Goal: Task Accomplishment & Management: Complete application form

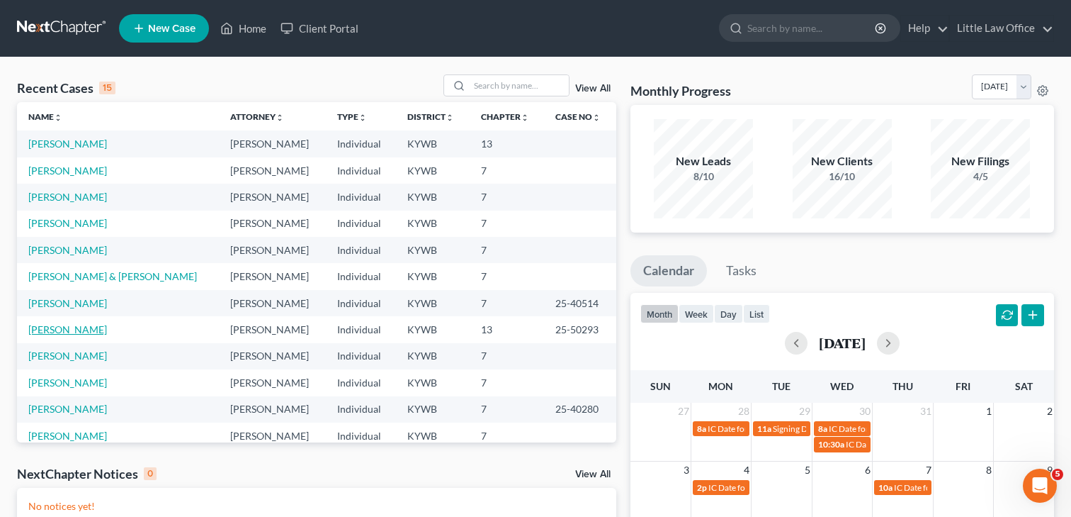
click at [57, 332] on link "[PERSON_NAME]" at bounding box center [67, 329] width 79 height 12
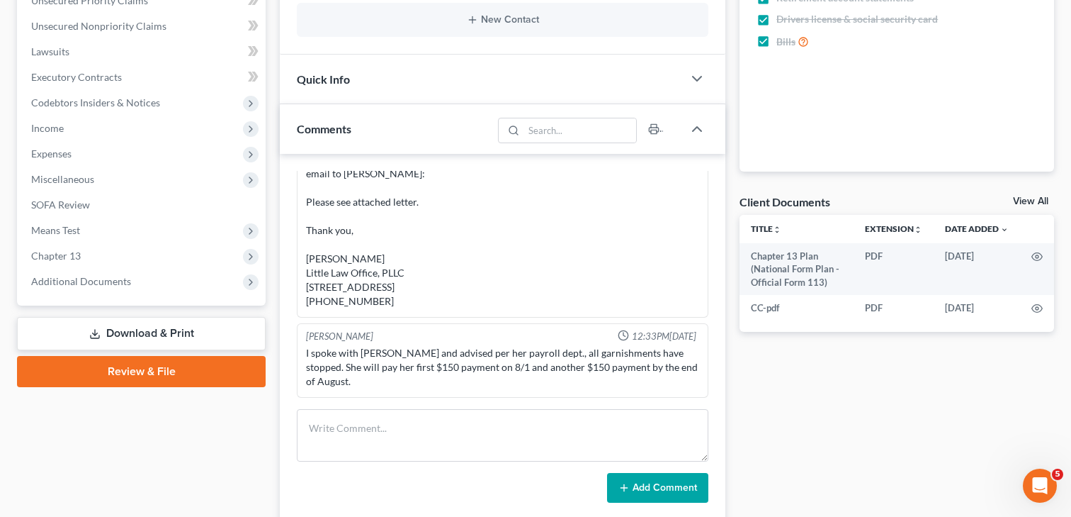
scroll to position [339, 0]
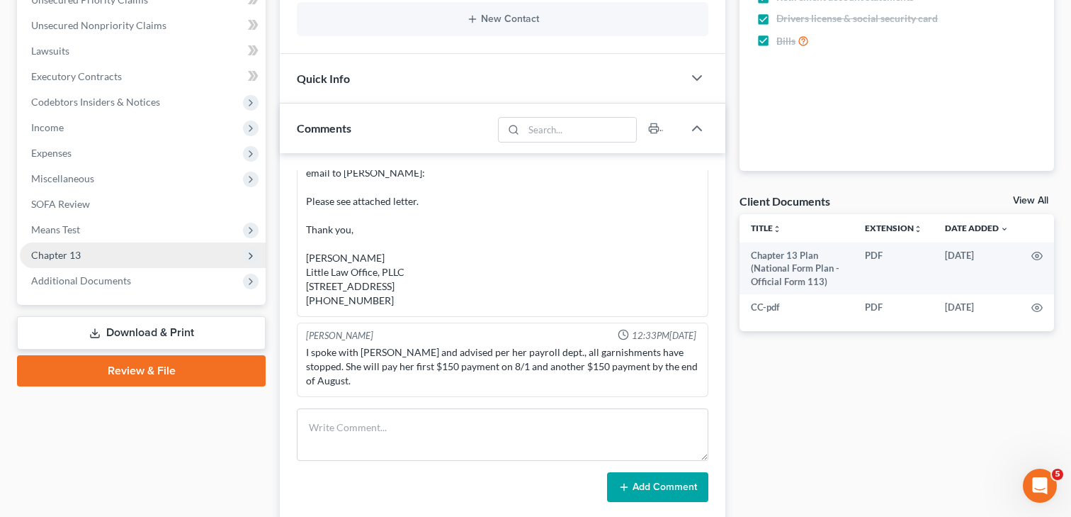
click at [110, 260] on span "Chapter 13" at bounding box center [143, 255] width 246 height 26
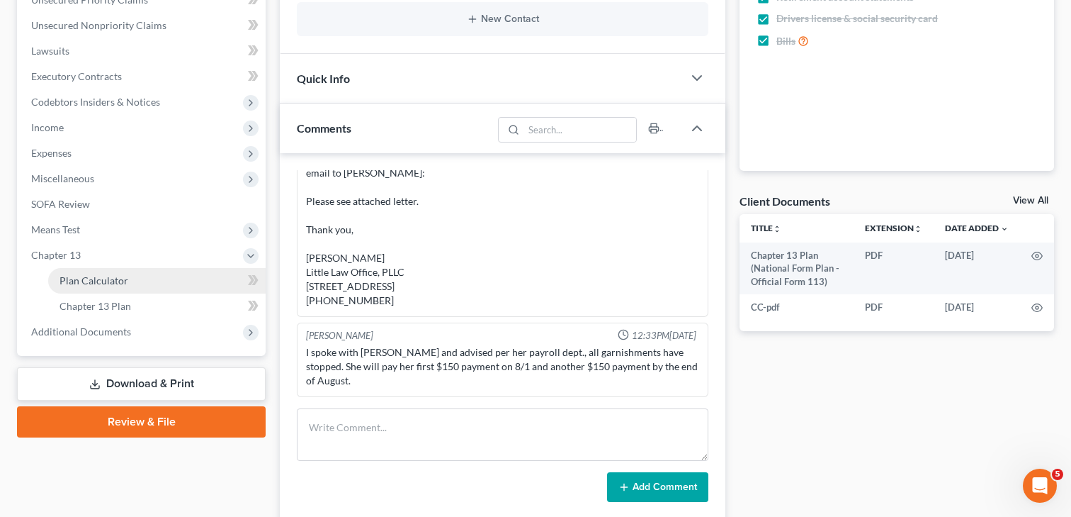
click at [96, 279] on span "Plan Calculator" at bounding box center [94, 280] width 69 height 12
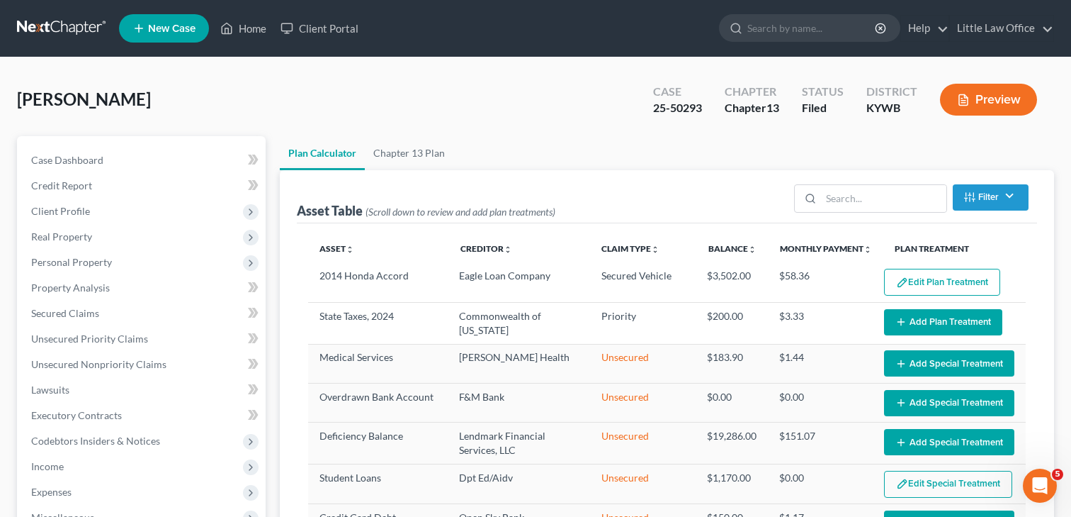
select select "59"
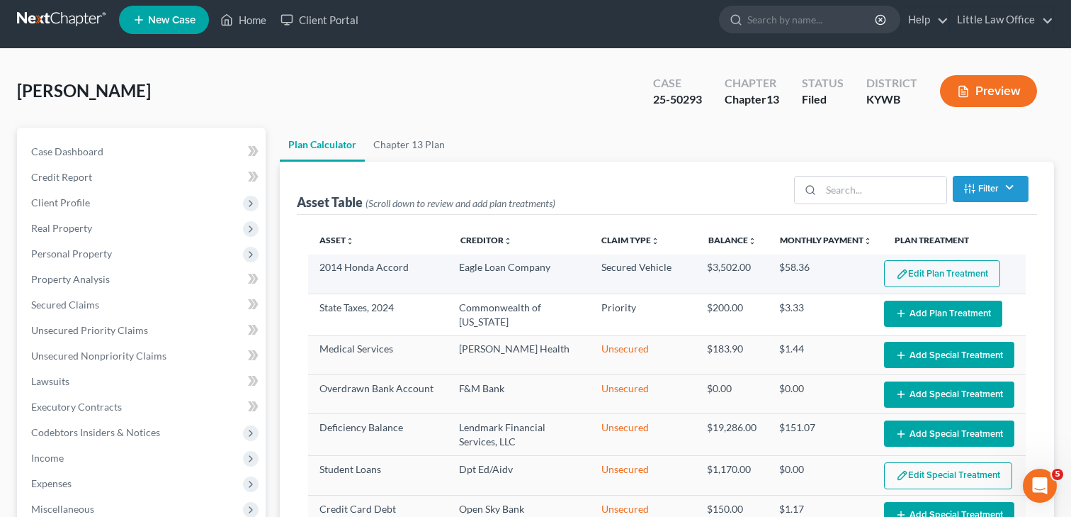
click at [954, 276] on button "Edit Plan Treatment" at bounding box center [942, 273] width 116 height 27
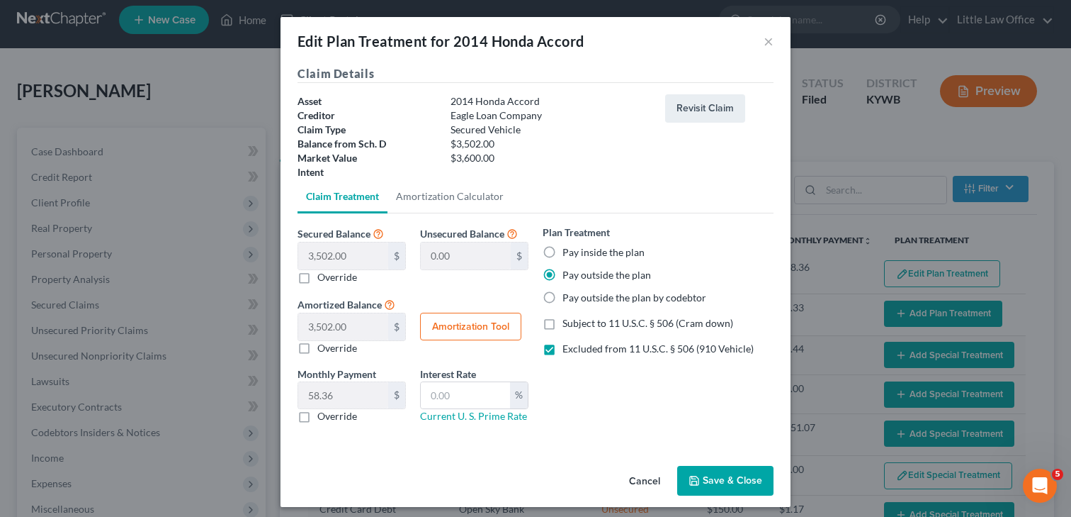
scroll to position [1, 0]
click at [768, 42] on button "×" at bounding box center [769, 40] width 10 height 17
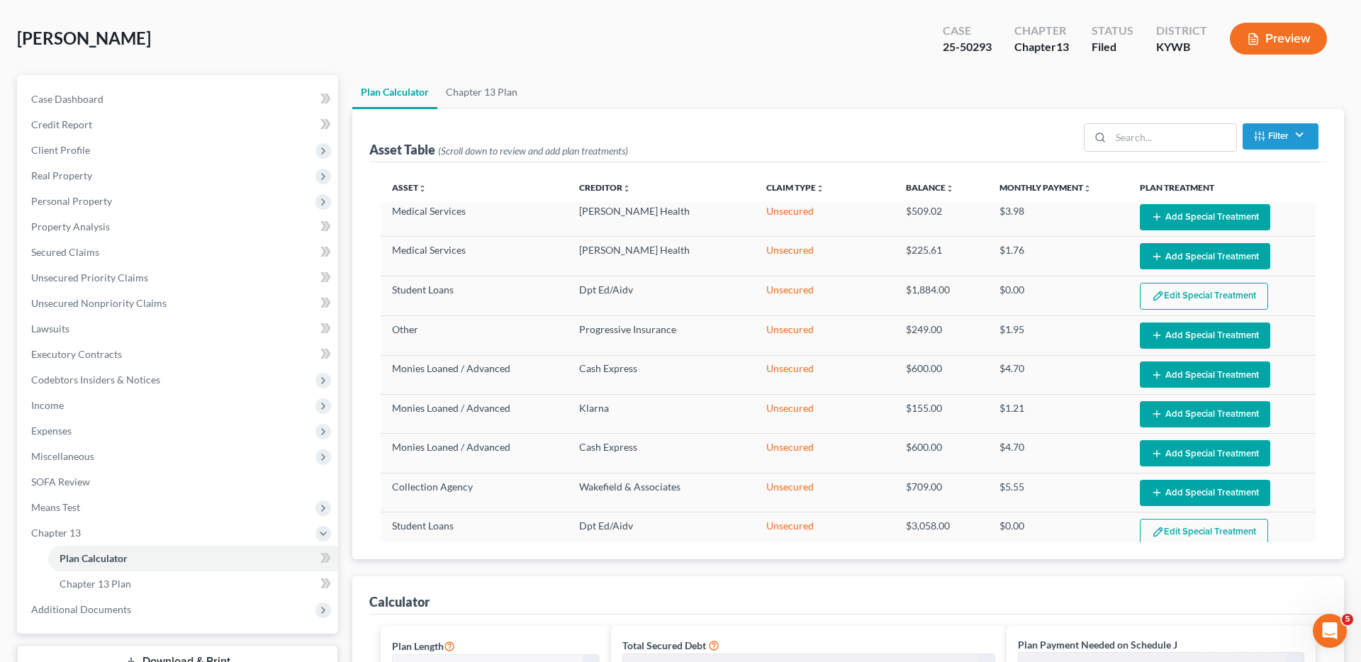
scroll to position [4, 0]
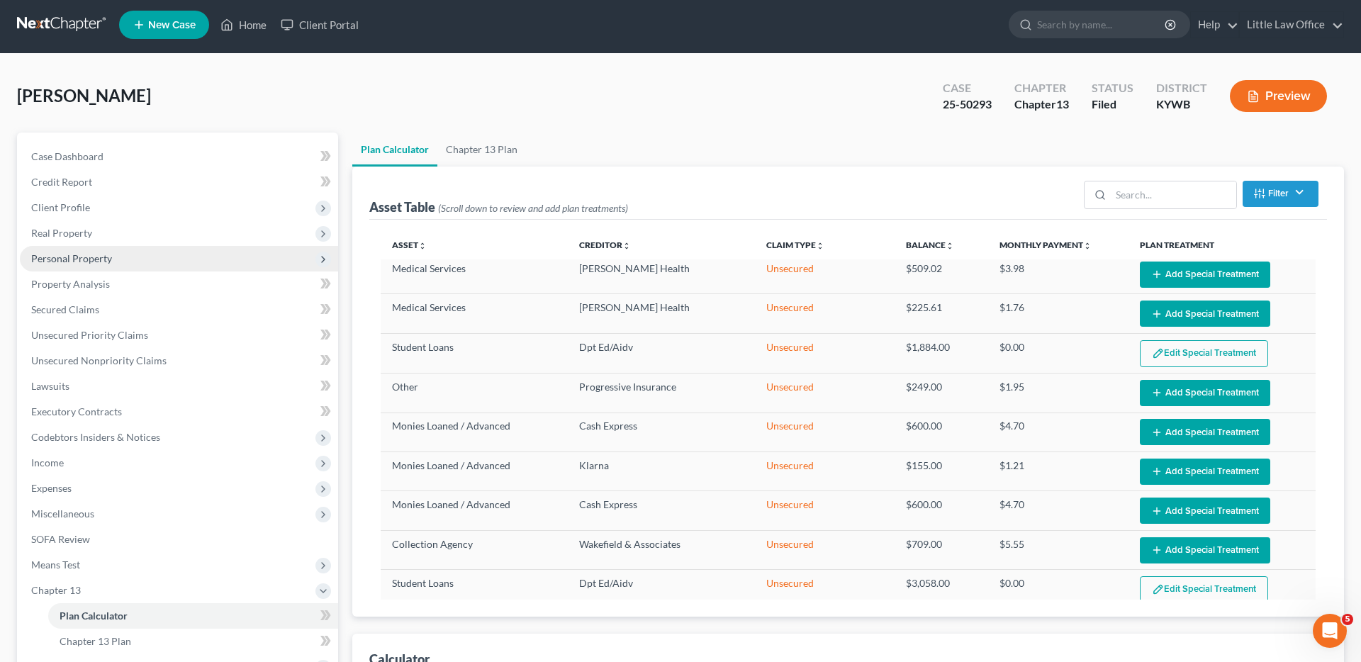
click at [106, 259] on span "Personal Property" at bounding box center [71, 258] width 81 height 12
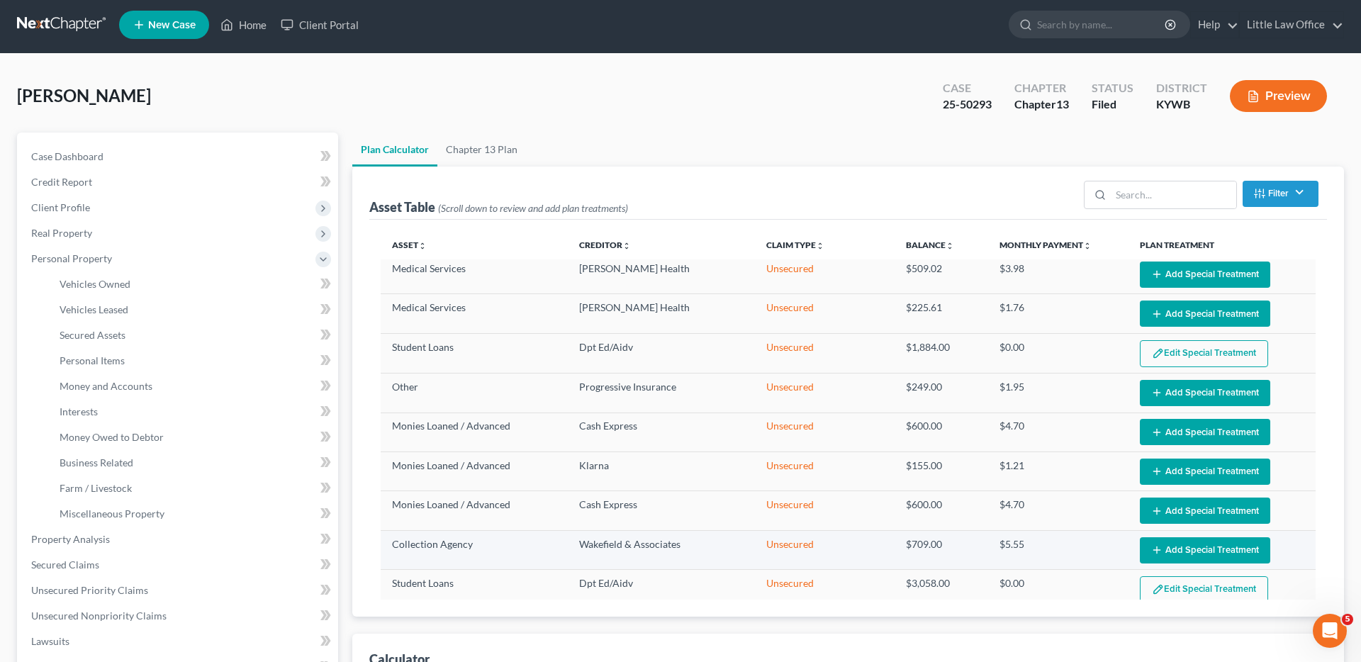
scroll to position [5, 0]
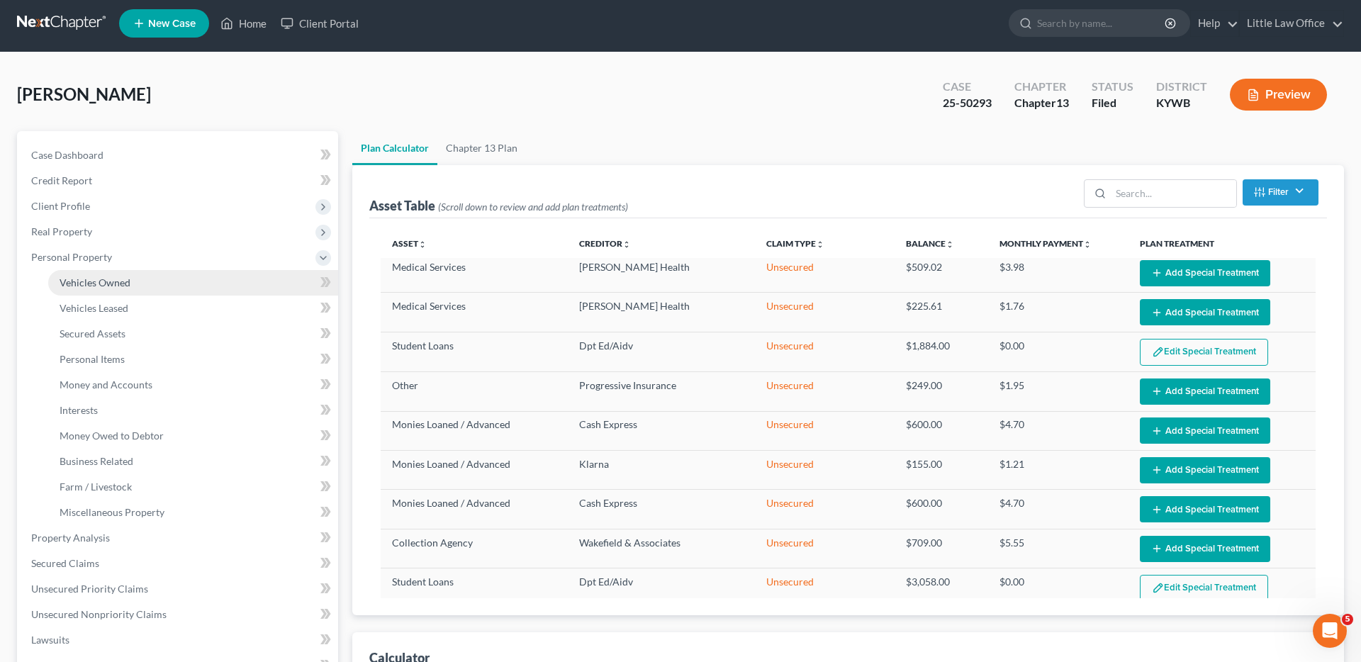
click at [111, 282] on span "Vehicles Owned" at bounding box center [95, 282] width 71 height 12
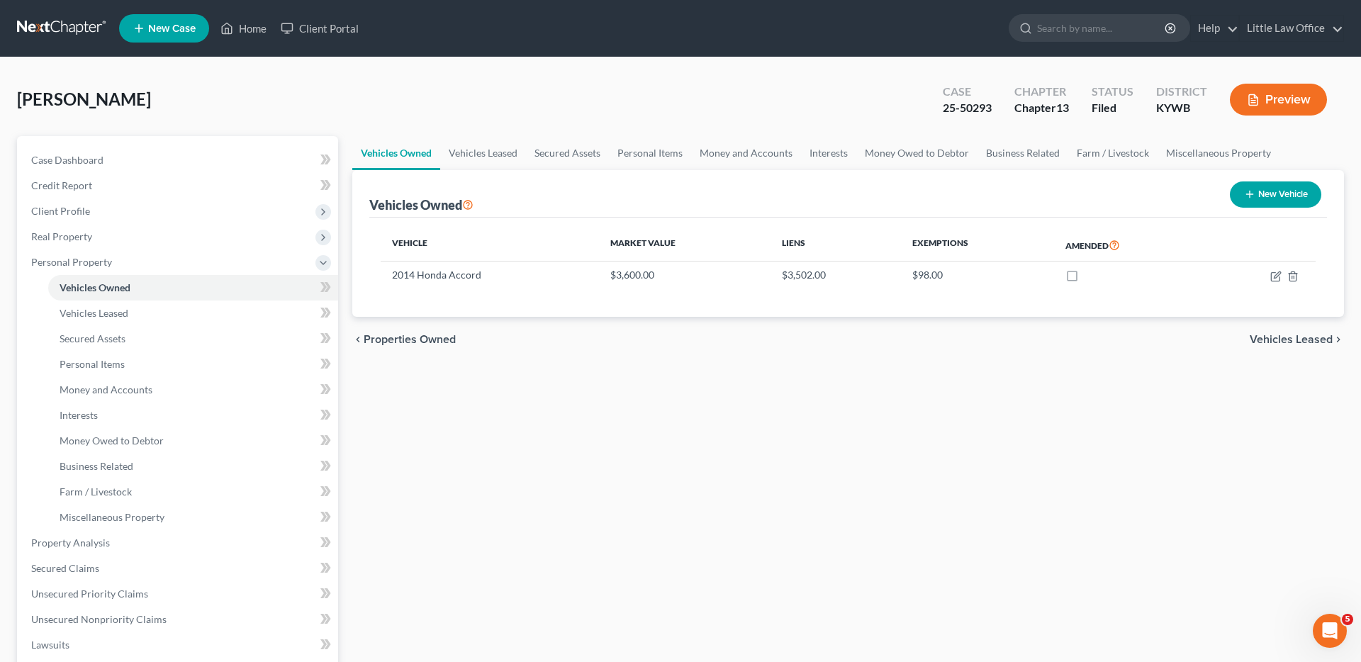
scroll to position [2, 0]
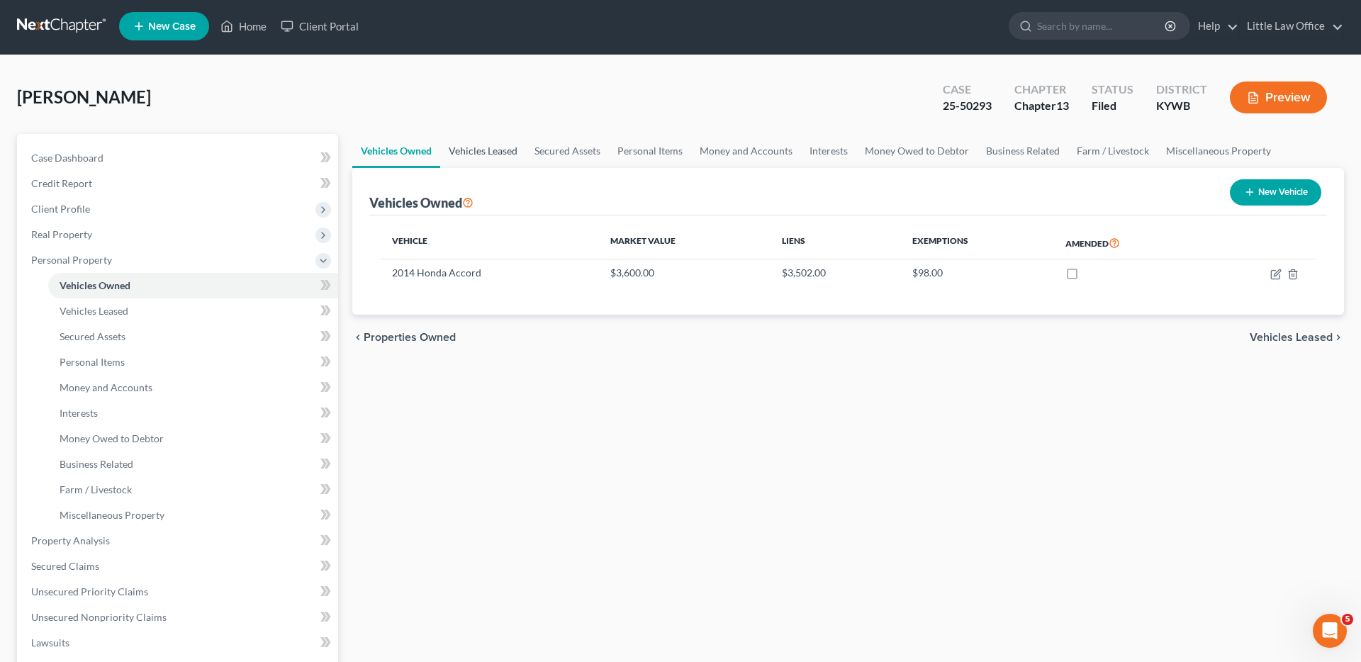
click at [511, 162] on link "Vehicles Leased" at bounding box center [483, 151] width 86 height 34
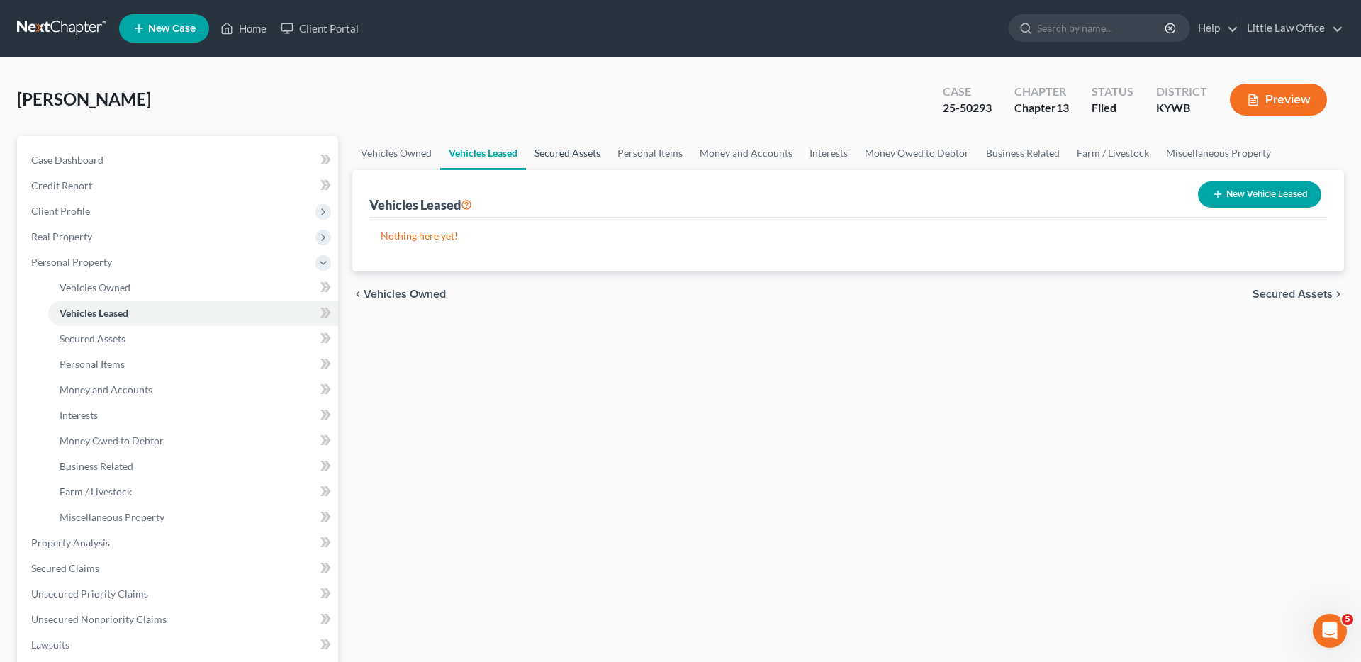
click at [579, 159] on link "Secured Assets" at bounding box center [567, 153] width 83 height 34
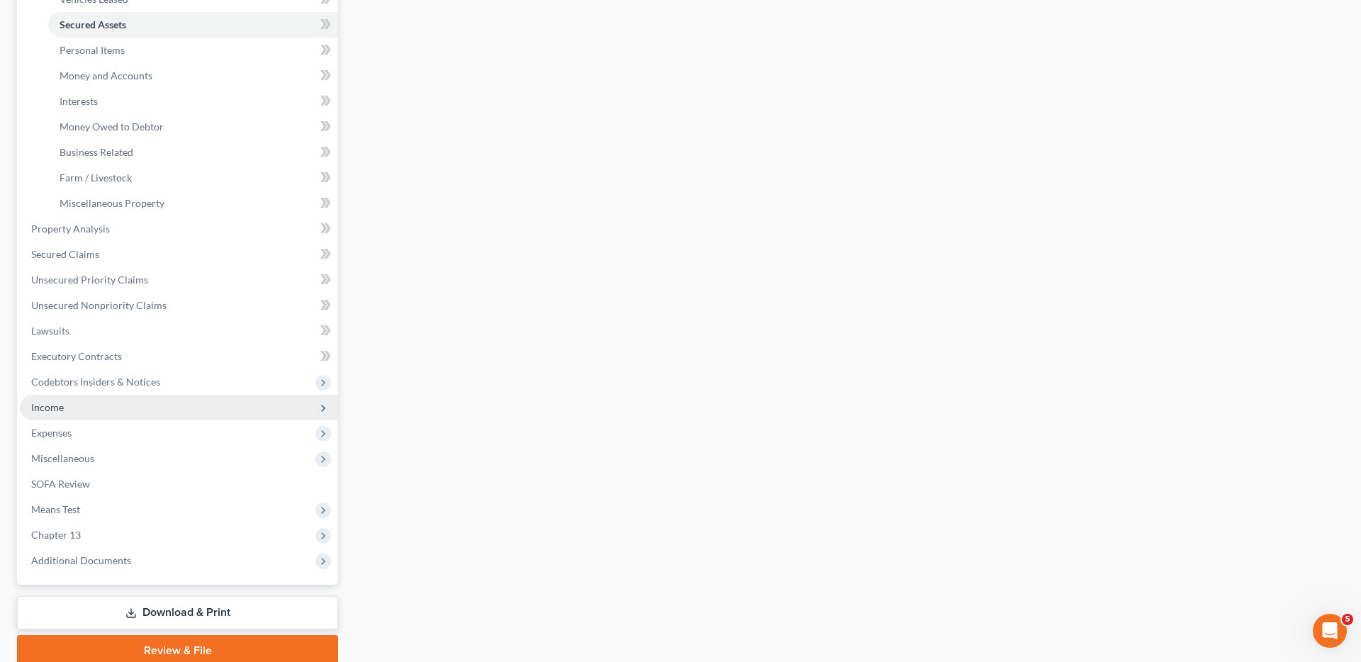
scroll to position [372, 0]
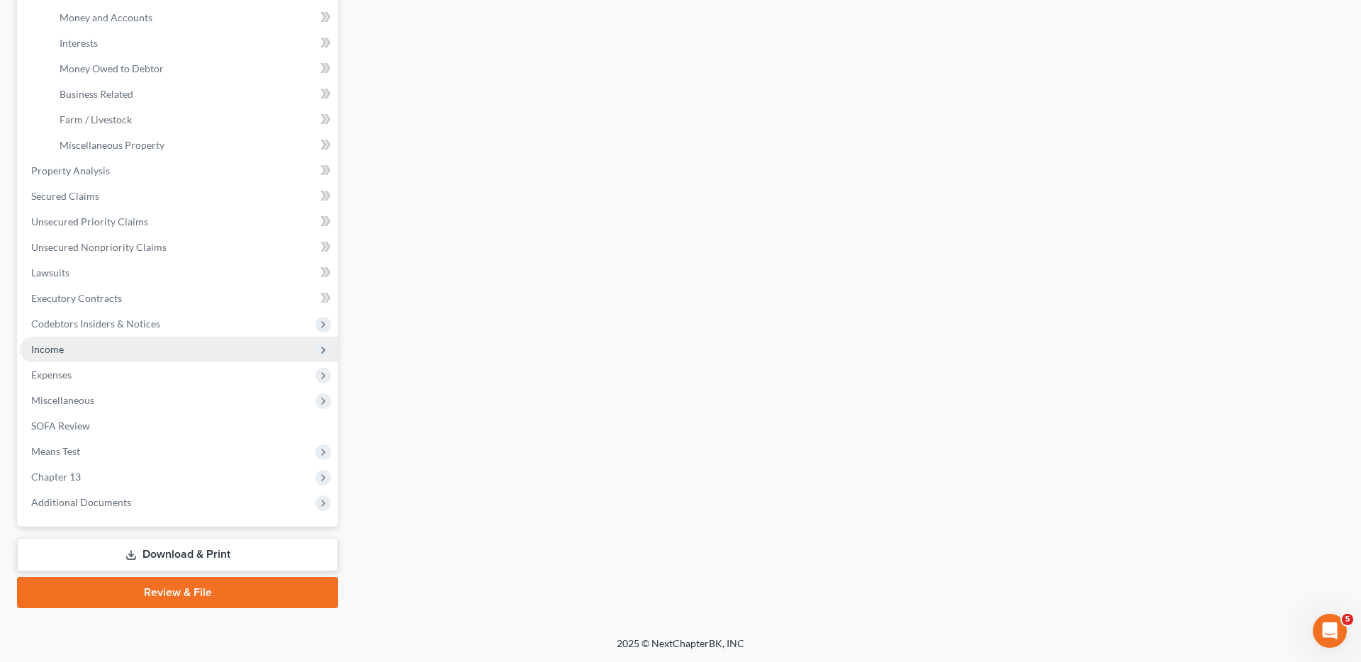
click at [60, 348] on span "Income" at bounding box center [47, 349] width 33 height 12
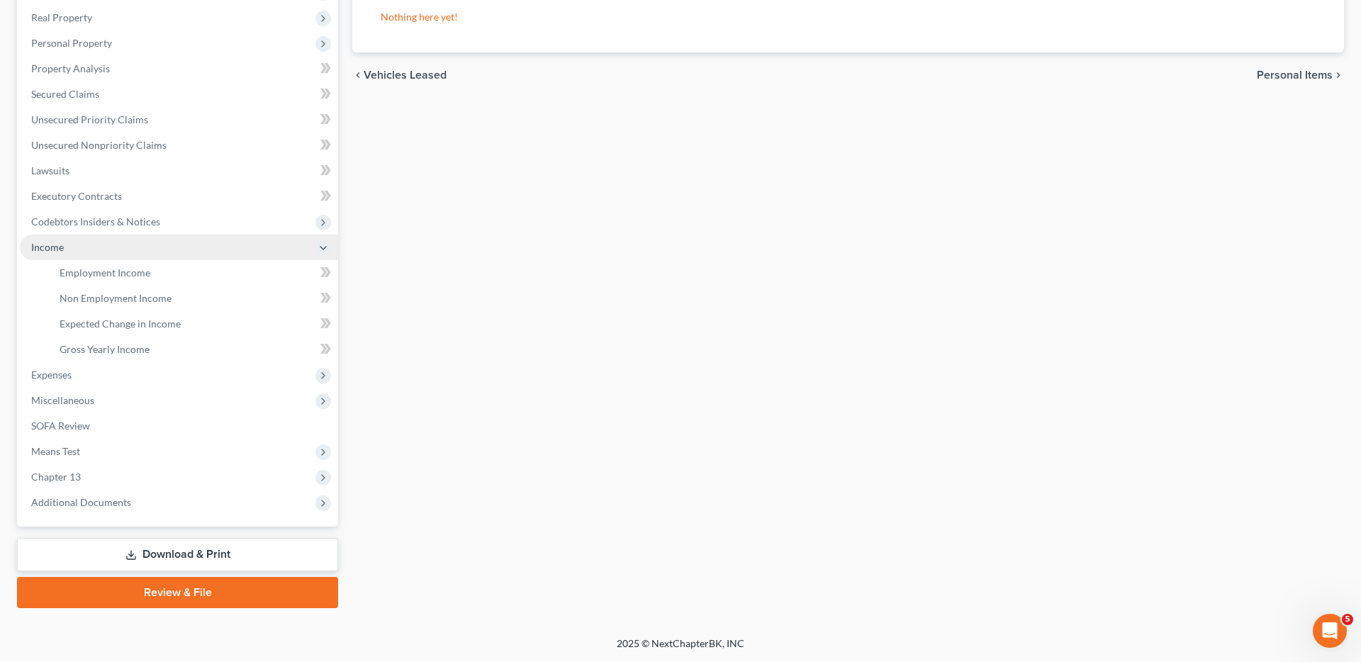
scroll to position [219, 0]
click at [135, 271] on span "Employment Income" at bounding box center [105, 272] width 91 height 12
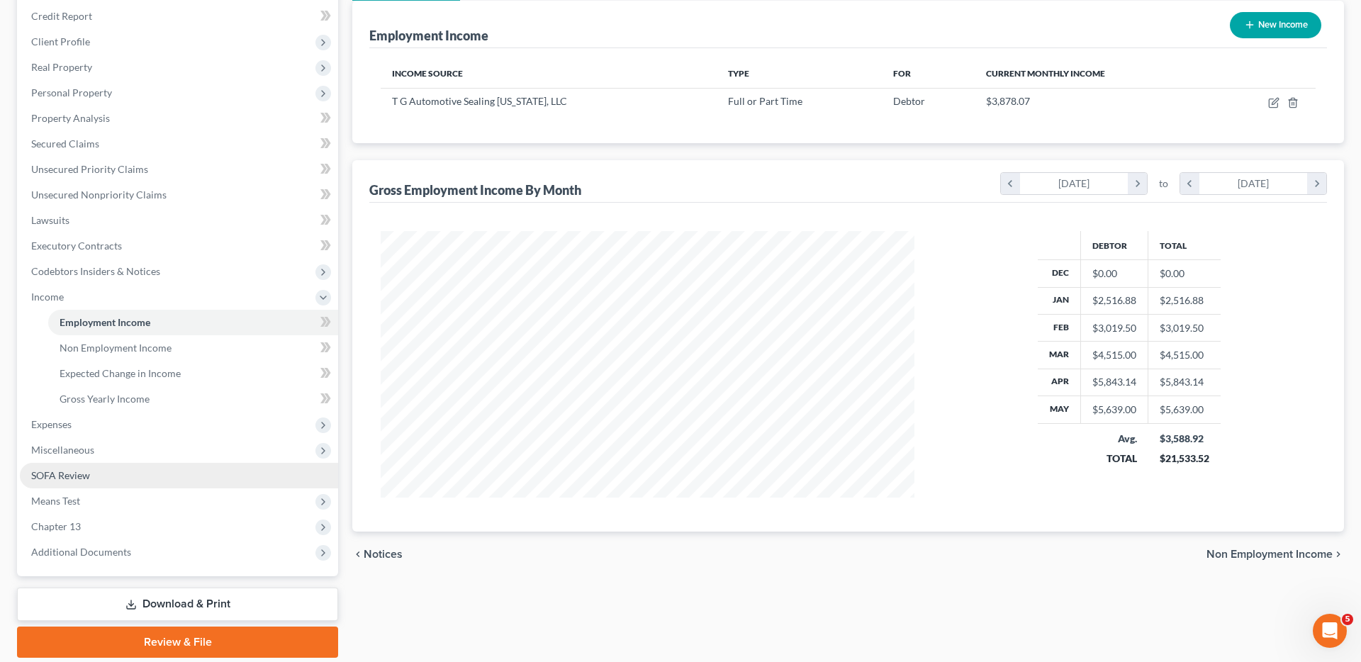
scroll to position [219, 0]
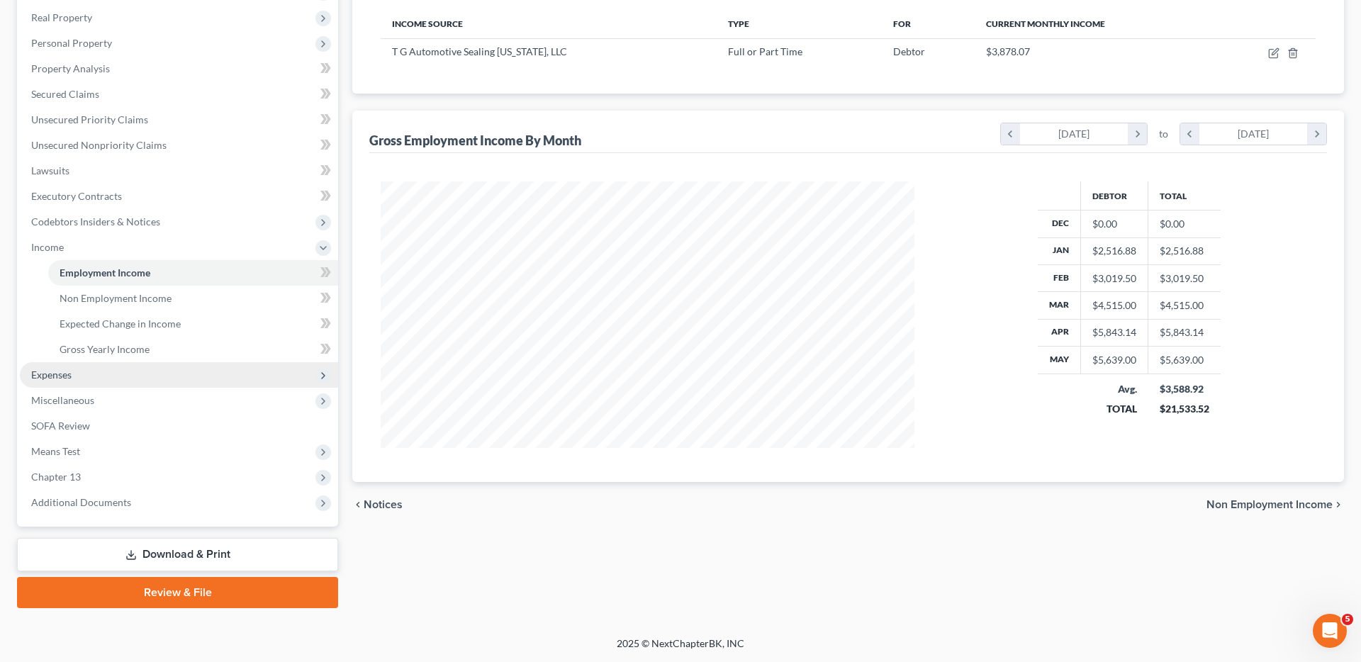
click at [90, 373] on span "Expenses" at bounding box center [179, 375] width 318 height 26
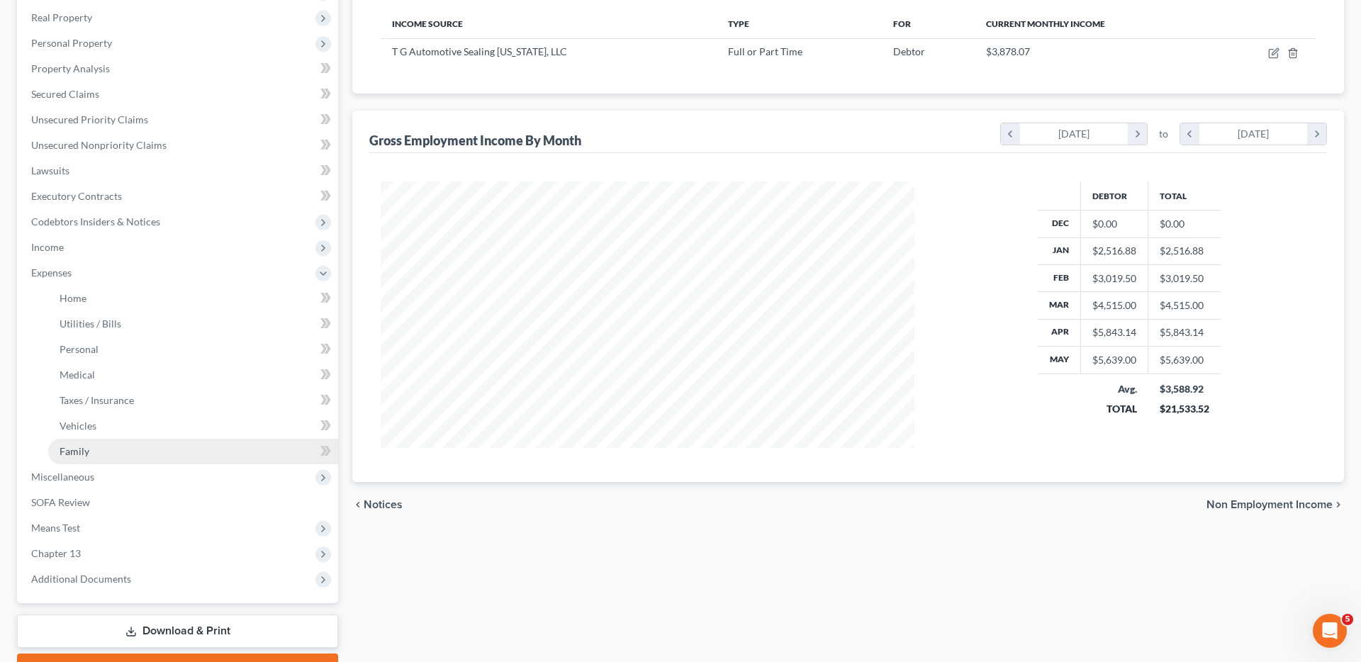
click at [147, 456] on link "Family" at bounding box center [193, 452] width 290 height 26
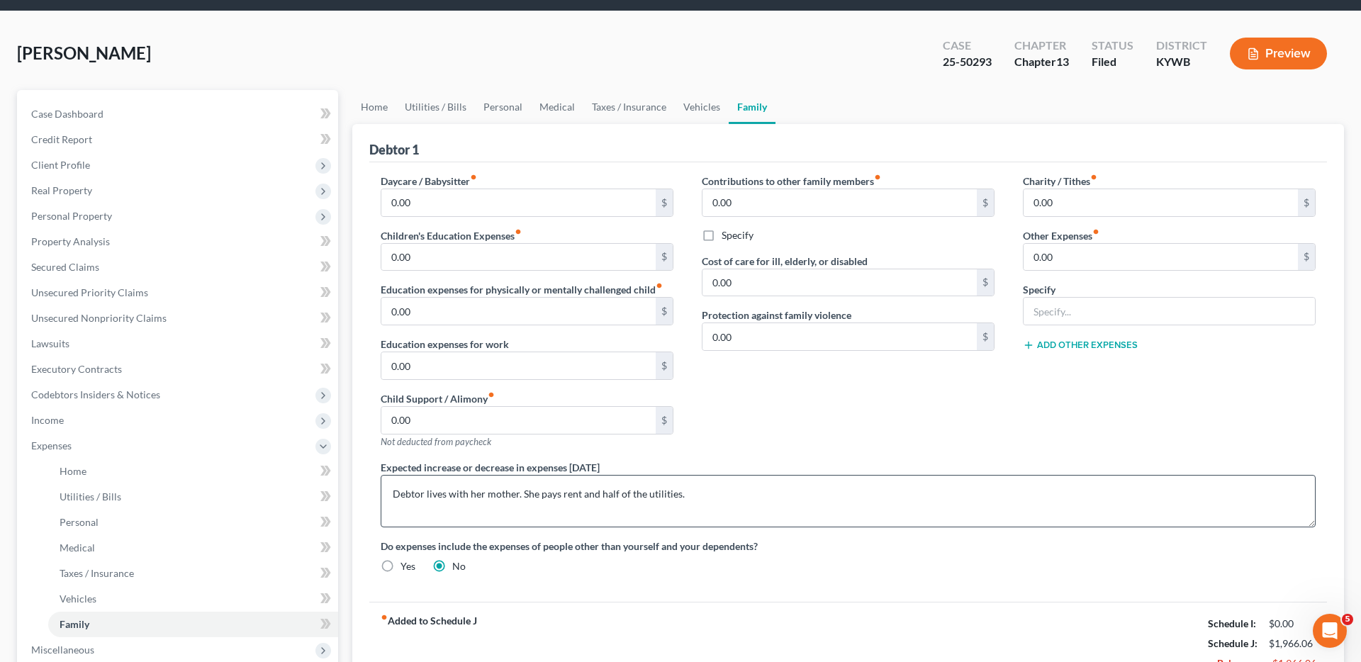
scroll to position [52, 0]
